Goal: Task Accomplishment & Management: Manage account settings

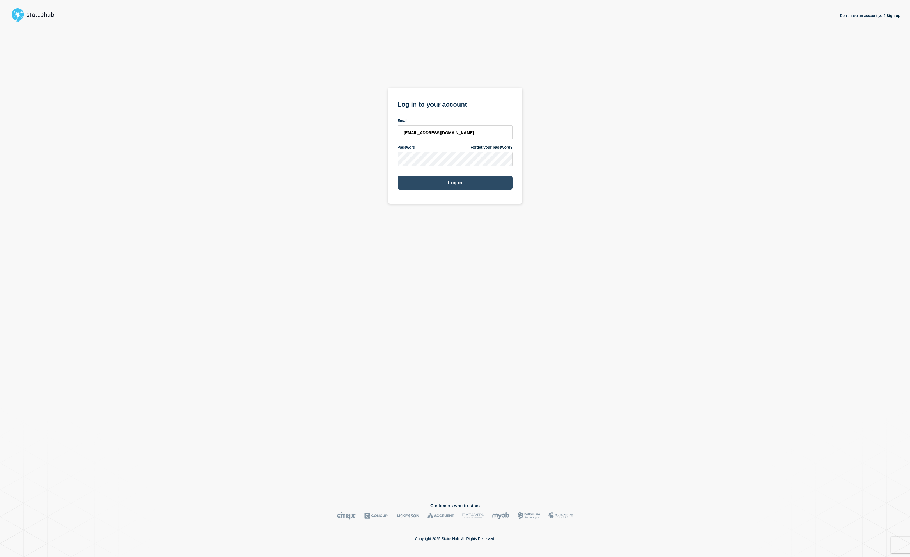
click at [432, 186] on button "Log in" at bounding box center [454, 183] width 115 height 14
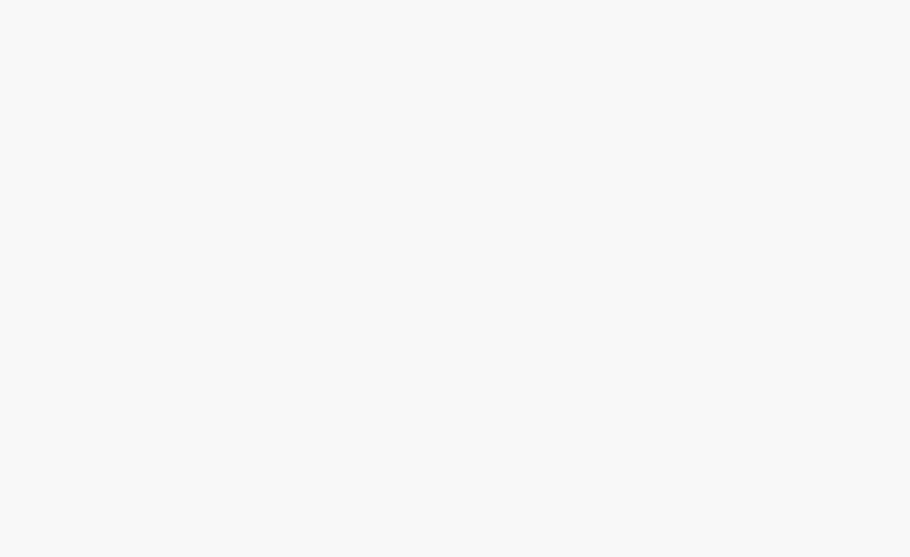
click at [344, 33] on body at bounding box center [455, 278] width 910 height 557
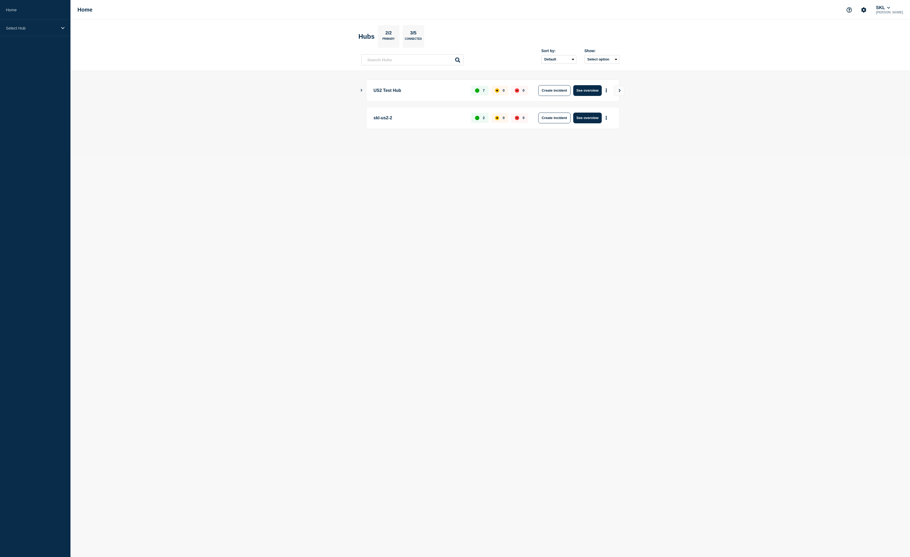
click at [801, 58] on header "Hubs 2/2 Primary 3/5 Connected Sort by: Default Last added Last updated Most ac…" at bounding box center [489, 45] width 839 height 51
